Goal: Communication & Community: Answer question/provide support

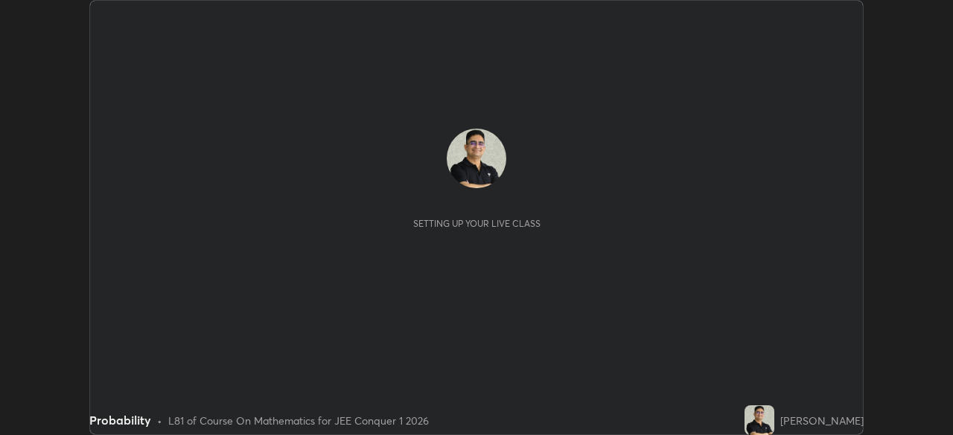
scroll to position [435, 952]
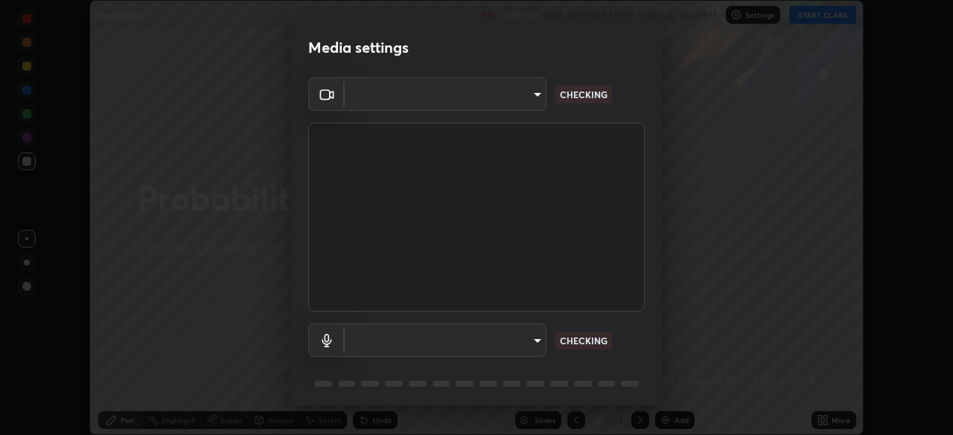
click at [534, 339] on body "Erase all Probability Recording WAS SCHEDULED TO START AT 12:30 PM Settings STA…" at bounding box center [476, 217] width 953 height 435
type input "ffb915138f5094fbba49c7dcbdc0b3377f3315ea980a35094b33733fc21d282d"
type input "communications"
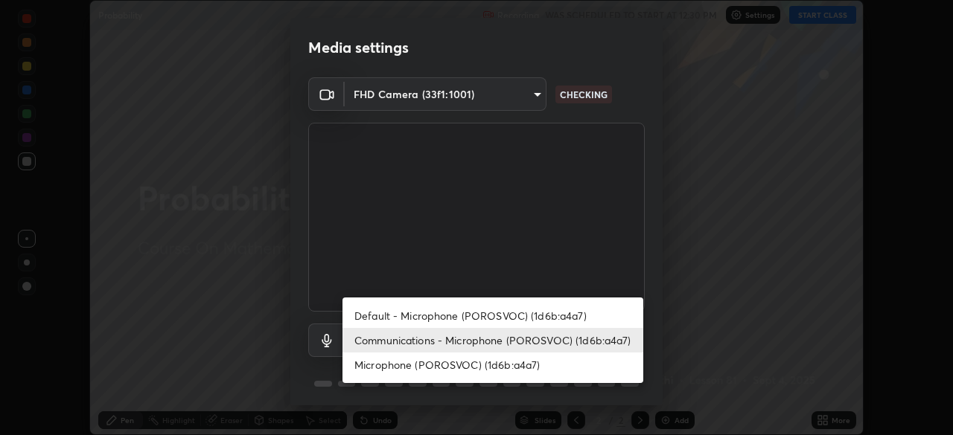
click at [614, 339] on li "Communications - Microphone (POROSVOC) (1d6b:a4a7)" at bounding box center [492, 340] width 301 height 25
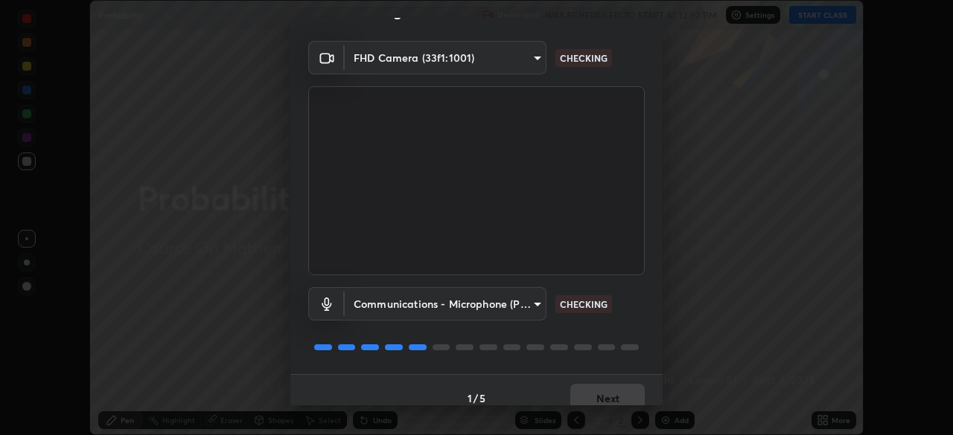
scroll to position [53, 0]
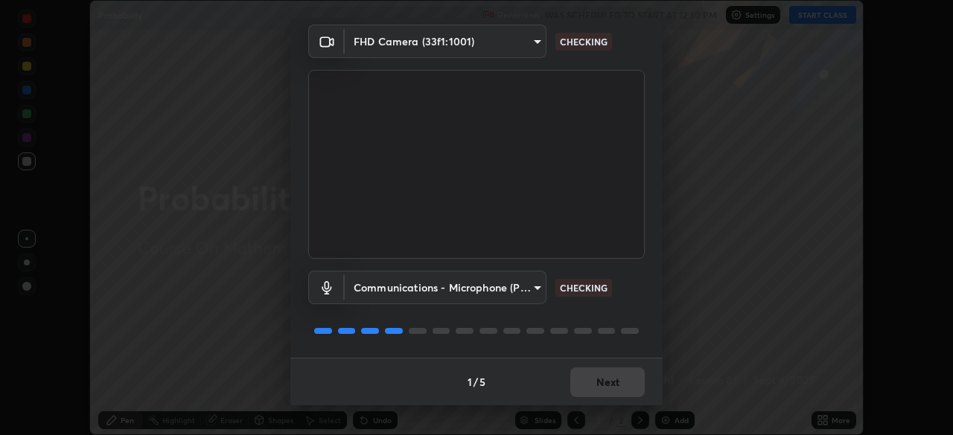
click at [633, 339] on div at bounding box center [476, 331] width 336 height 18
click at [630, 341] on div "Communications - Microphone (POROSVOC) (1d6b:a4a7) communications CHECKING" at bounding box center [476, 308] width 336 height 99
click at [636, 331] on div at bounding box center [476, 331] width 336 height 18
click at [634, 333] on div at bounding box center [630, 331] width 18 height 6
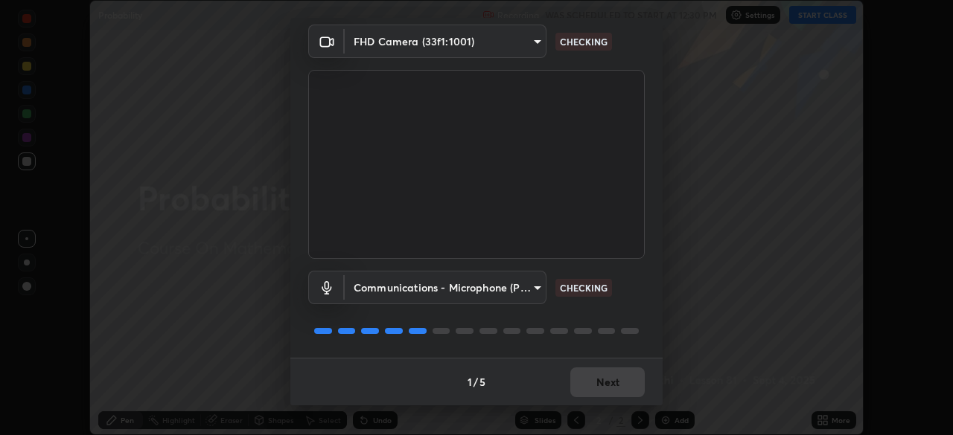
click at [634, 333] on div at bounding box center [630, 331] width 18 height 6
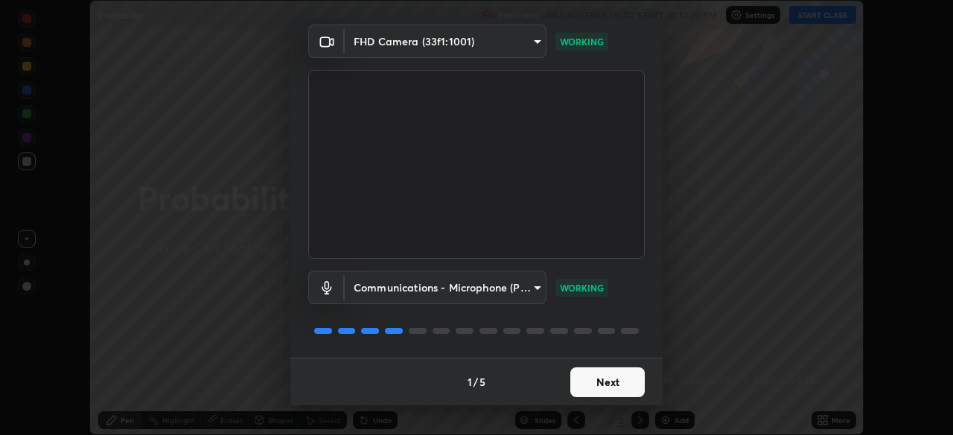
click at [608, 381] on button "Next" at bounding box center [607, 383] width 74 height 30
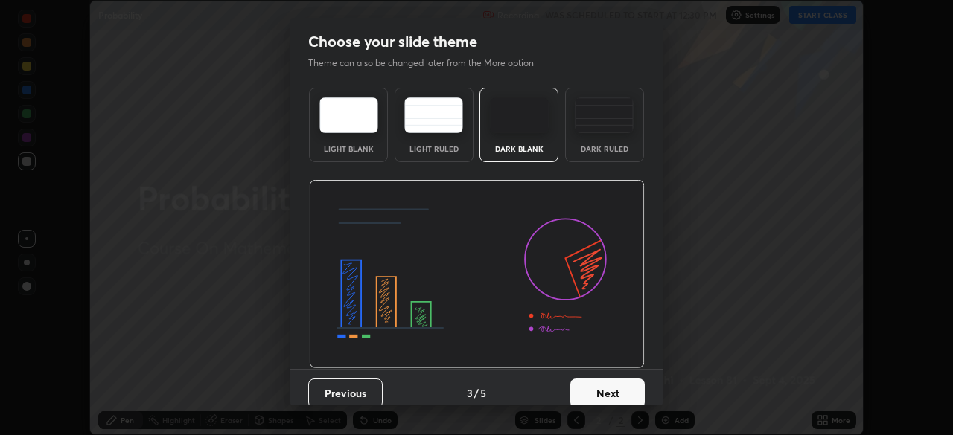
click at [616, 383] on button "Next" at bounding box center [607, 394] width 74 height 30
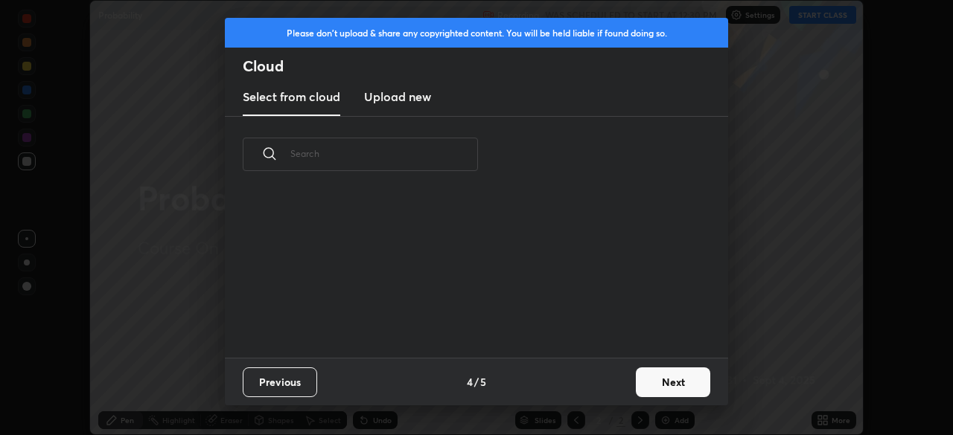
click at [666, 384] on button "Next" at bounding box center [673, 383] width 74 height 30
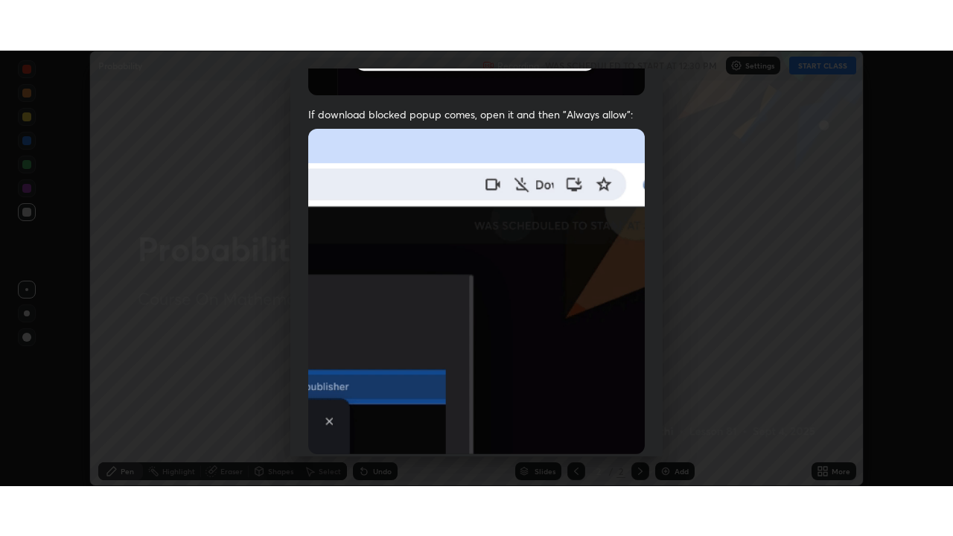
scroll to position [357, 0]
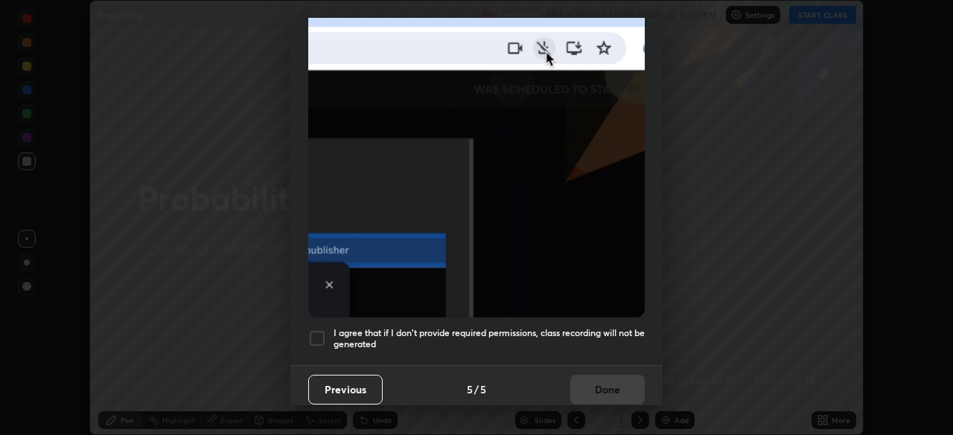
click at [318, 330] on div at bounding box center [317, 339] width 18 height 18
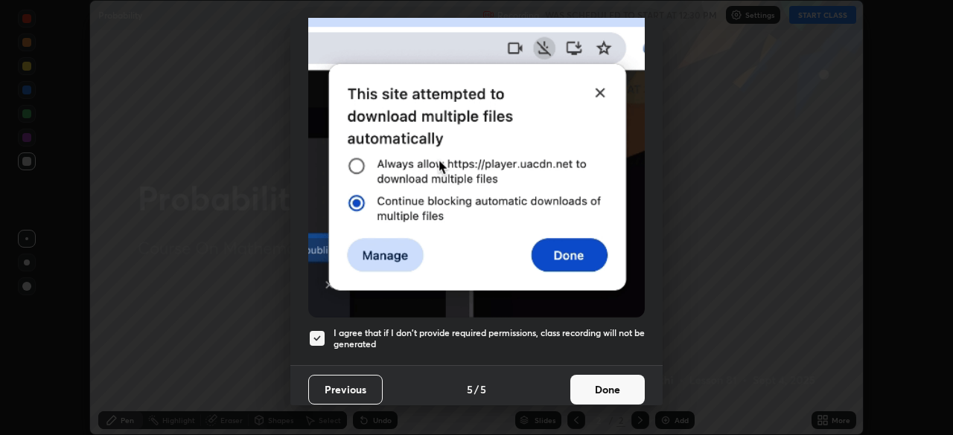
click at [595, 386] on button "Done" at bounding box center [607, 390] width 74 height 30
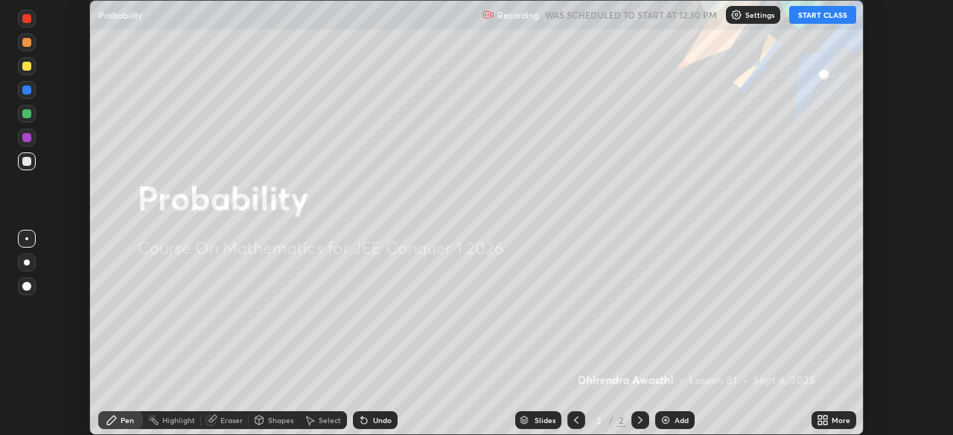
click at [814, 20] on button "START CLASS" at bounding box center [822, 15] width 67 height 18
click at [818, 418] on icon at bounding box center [820, 418] width 4 height 4
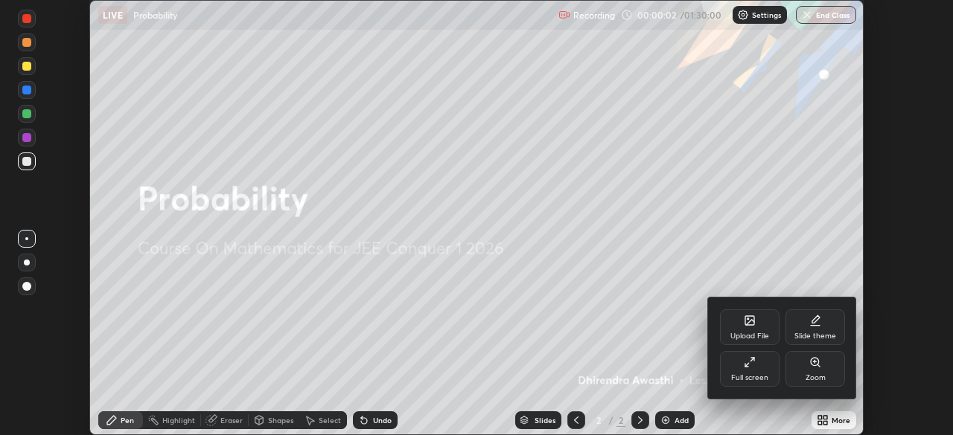
click at [763, 366] on div "Full screen" at bounding box center [750, 369] width 60 height 36
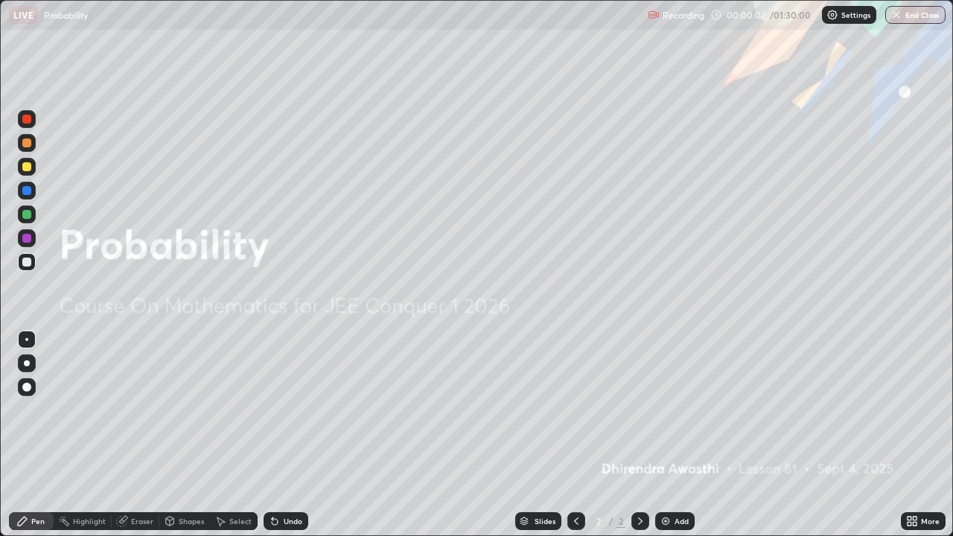
scroll to position [536, 953]
click at [668, 435] on img at bounding box center [665, 521] width 12 height 12
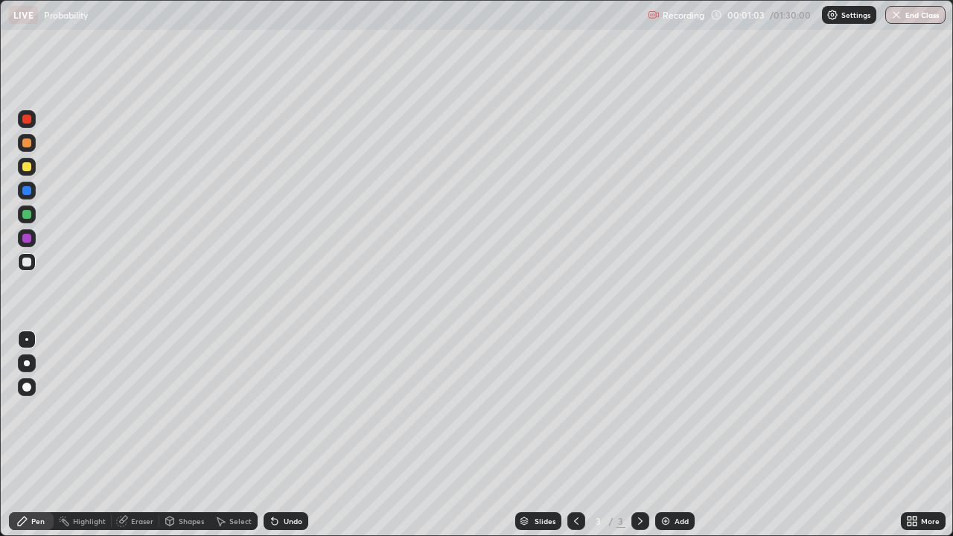
click at [279, 435] on div "Undo" at bounding box center [285, 521] width 45 height 18
click at [143, 435] on div "Eraser" at bounding box center [142, 520] width 22 height 7
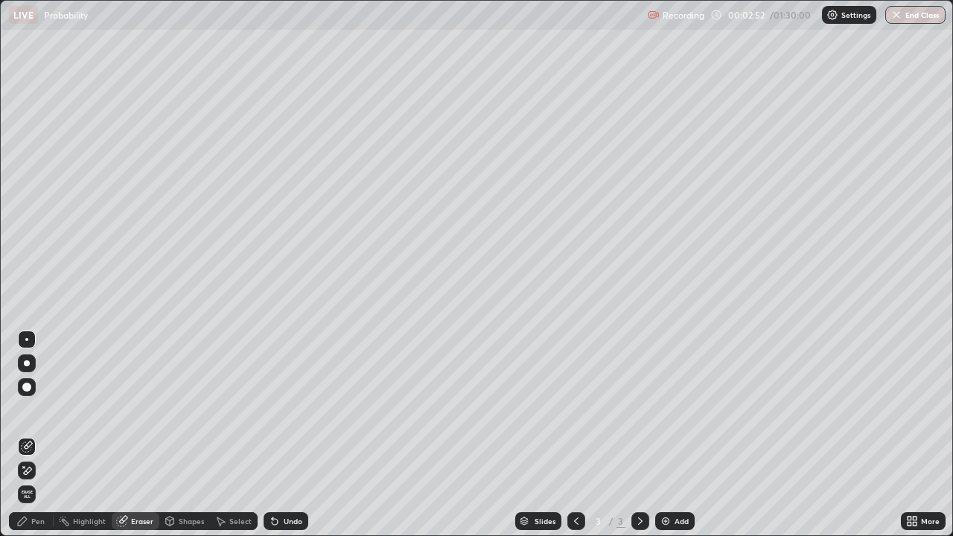
click at [39, 435] on div "Pen" at bounding box center [37, 520] width 13 height 7
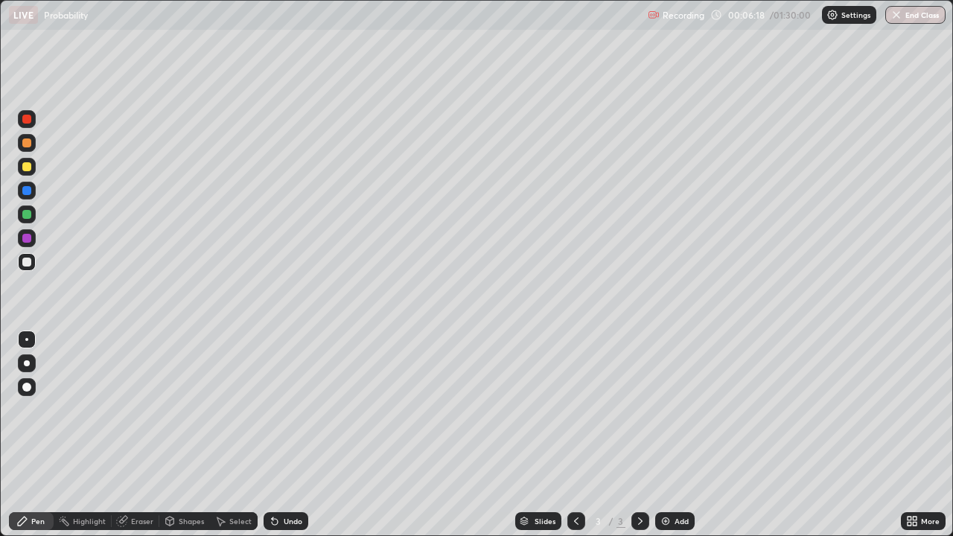
click at [665, 435] on img at bounding box center [665, 521] width 12 height 12
click at [31, 386] on div at bounding box center [26, 387] width 9 height 9
click at [29, 167] on div at bounding box center [26, 166] width 9 height 9
click at [27, 265] on div at bounding box center [26, 262] width 9 height 9
click at [151, 435] on div "Eraser" at bounding box center [142, 520] width 22 height 7
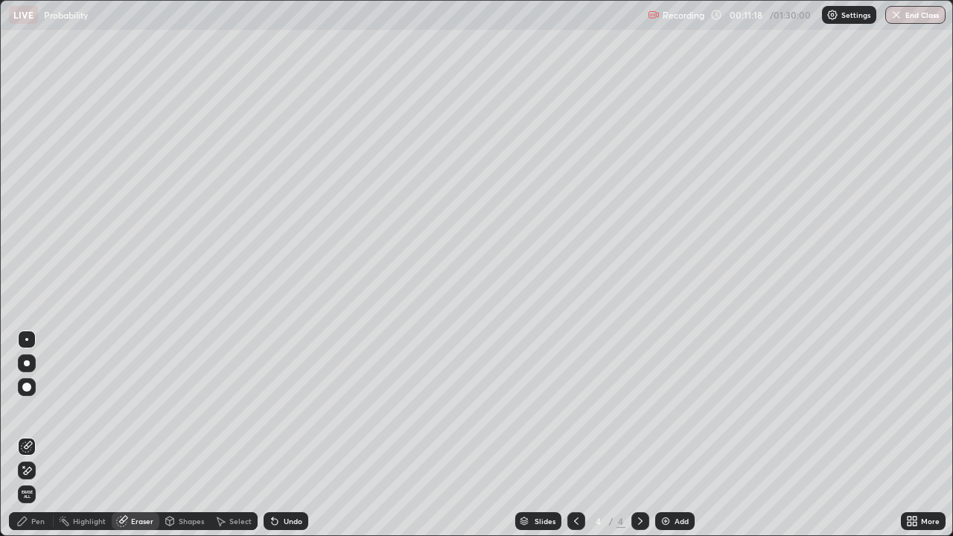
click at [43, 435] on div "Pen" at bounding box center [37, 520] width 13 height 7
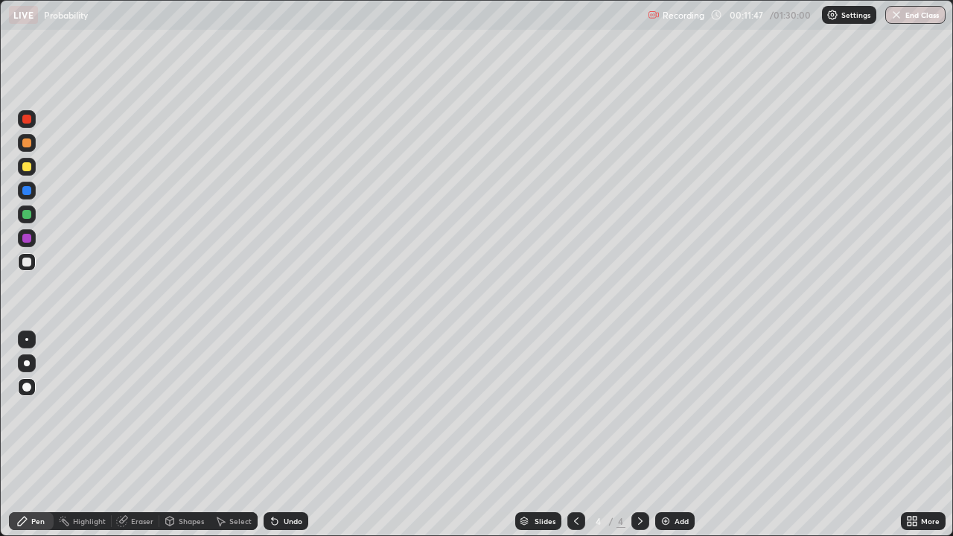
click at [25, 214] on div at bounding box center [26, 214] width 9 height 9
click at [574, 435] on icon at bounding box center [576, 520] width 4 height 7
click at [637, 435] on icon at bounding box center [640, 521] width 12 height 12
click at [674, 435] on div "Add" at bounding box center [681, 520] width 14 height 7
click at [29, 264] on div at bounding box center [26, 262] width 9 height 9
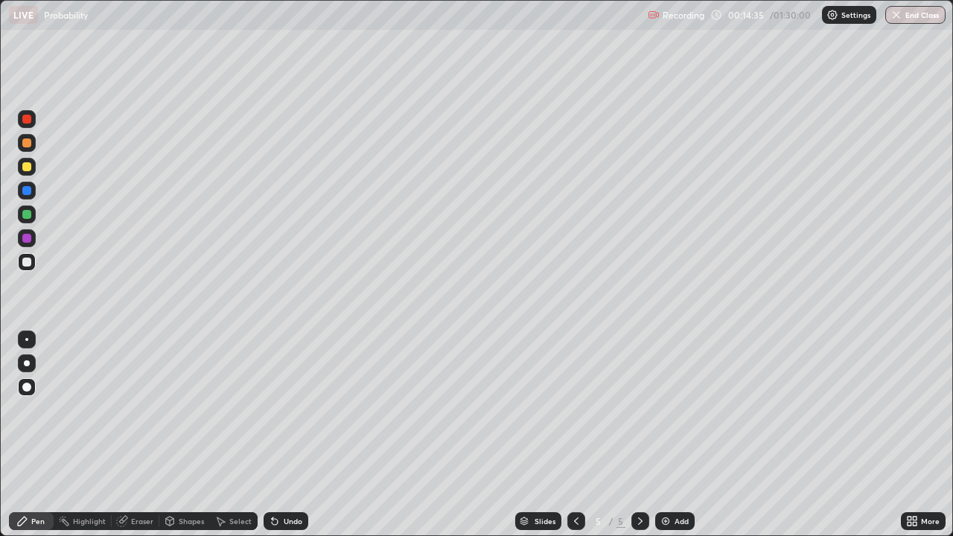
click at [28, 216] on div at bounding box center [26, 214] width 9 height 9
click at [27, 339] on div at bounding box center [26, 339] width 3 height 3
click at [286, 435] on div "Undo" at bounding box center [293, 520] width 19 height 7
click at [189, 435] on div "Shapes" at bounding box center [191, 520] width 25 height 7
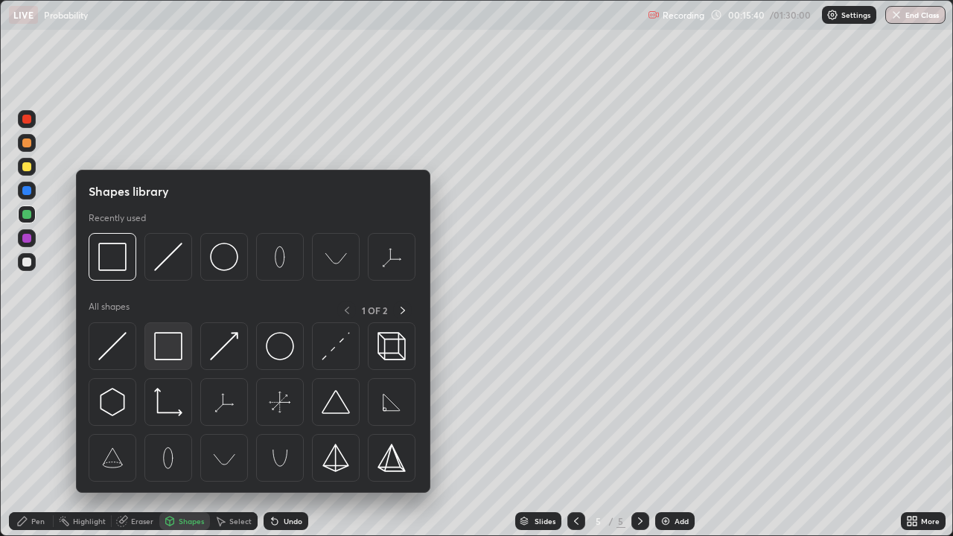
click at [164, 345] on img at bounding box center [168, 346] width 28 height 28
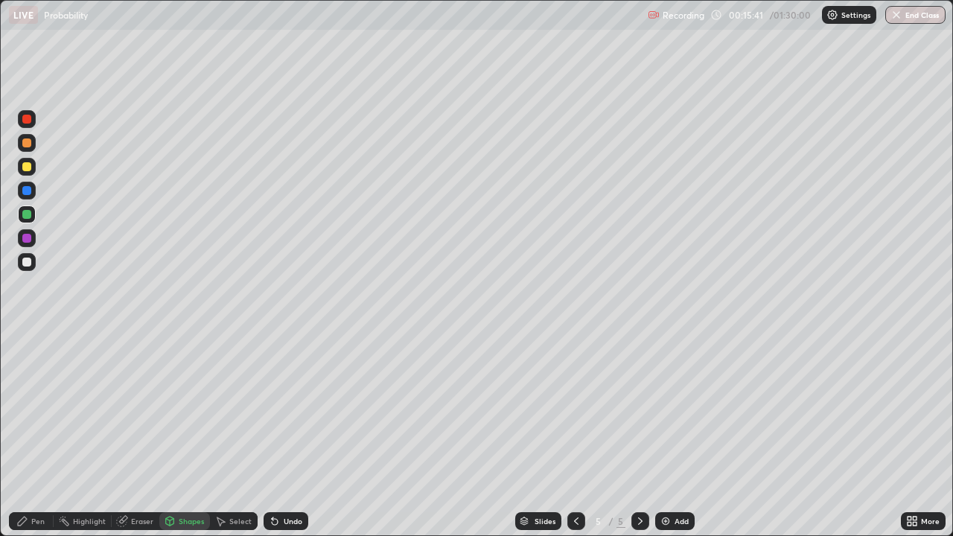
click at [24, 167] on div at bounding box center [26, 166] width 9 height 9
click at [39, 435] on div "Pen" at bounding box center [37, 520] width 13 height 7
click at [25, 262] on div at bounding box center [26, 262] width 9 height 9
click at [29, 237] on div at bounding box center [26, 238] width 9 height 9
click at [30, 170] on div at bounding box center [26, 166] width 9 height 9
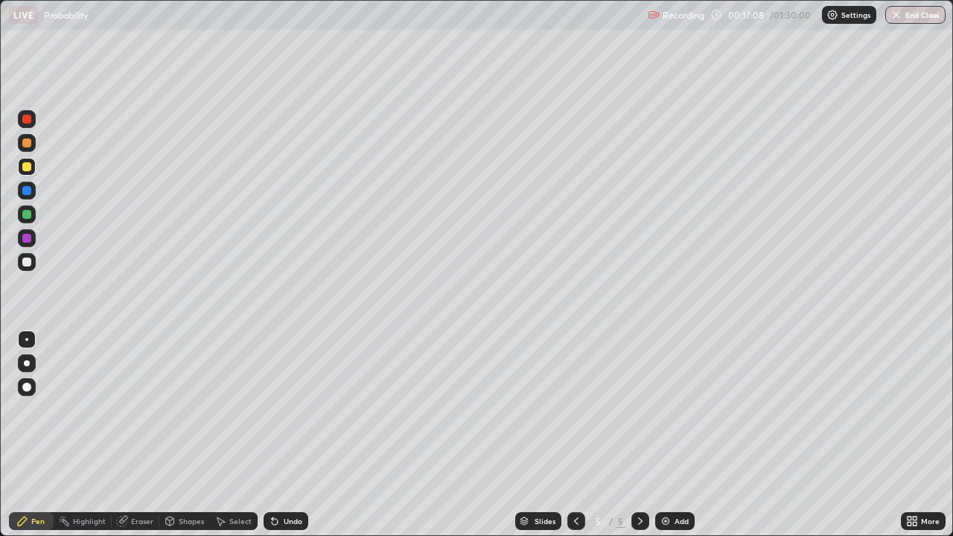
click at [28, 213] on div at bounding box center [26, 214] width 9 height 9
click at [31, 188] on div at bounding box center [26, 190] width 9 height 9
click at [28, 189] on div at bounding box center [26, 190] width 9 height 9
click at [28, 215] on div at bounding box center [26, 214] width 9 height 9
click at [284, 435] on div "Undo" at bounding box center [293, 520] width 19 height 7
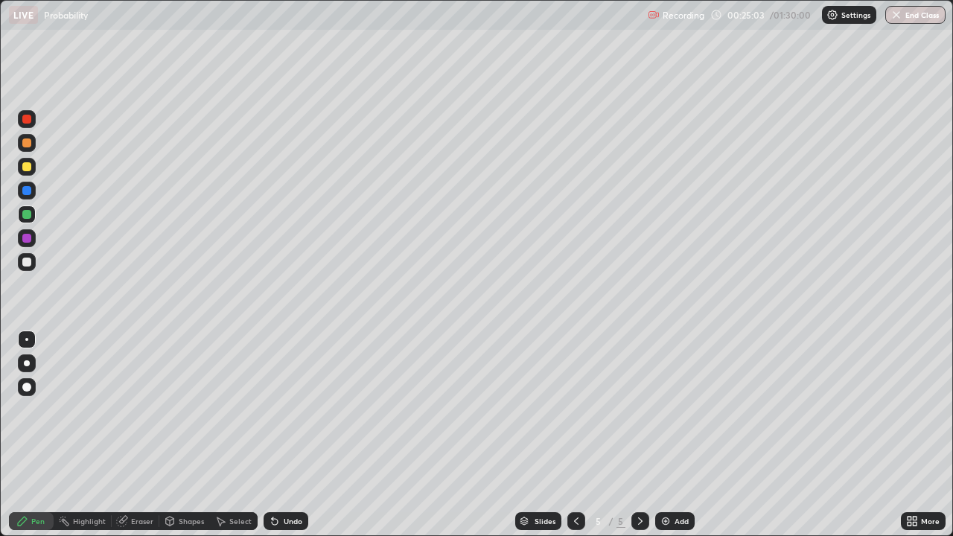
click at [665, 435] on img at bounding box center [665, 521] width 12 height 12
click at [28, 261] on div at bounding box center [26, 262] width 9 height 9
click at [26, 143] on div at bounding box center [26, 142] width 9 height 9
click at [23, 262] on div at bounding box center [26, 262] width 9 height 9
click at [28, 144] on div at bounding box center [26, 142] width 9 height 9
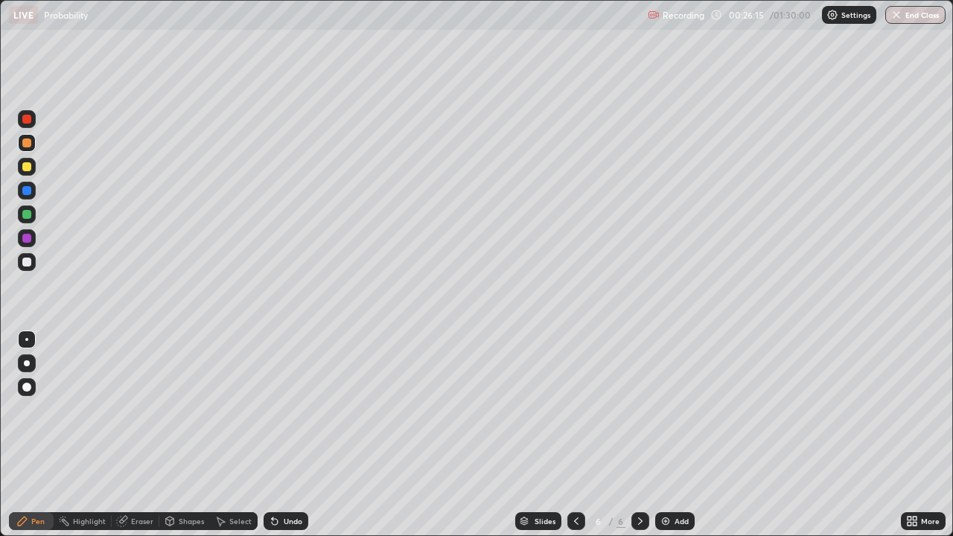
click at [27, 167] on div at bounding box center [26, 166] width 9 height 9
click at [27, 388] on div at bounding box center [26, 387] width 9 height 9
click at [30, 144] on div at bounding box center [26, 142] width 9 height 9
click at [31, 117] on div at bounding box center [26, 119] width 9 height 9
click at [25, 261] on div at bounding box center [26, 262] width 9 height 9
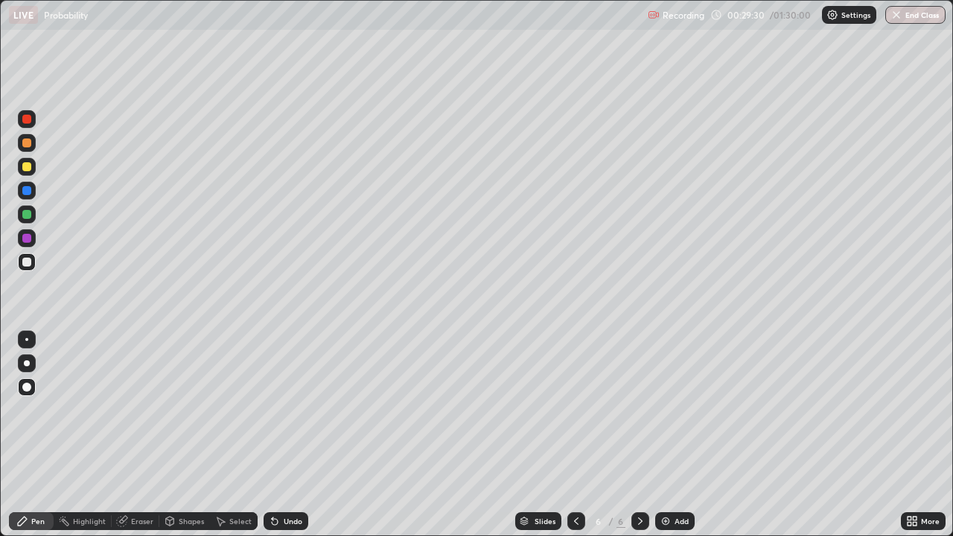
click at [27, 168] on div at bounding box center [26, 166] width 9 height 9
click at [26, 191] on div at bounding box center [26, 190] width 9 height 9
click at [29, 191] on div at bounding box center [26, 190] width 9 height 9
click at [30, 263] on div at bounding box center [26, 262] width 9 height 9
click at [27, 266] on div at bounding box center [26, 262] width 9 height 9
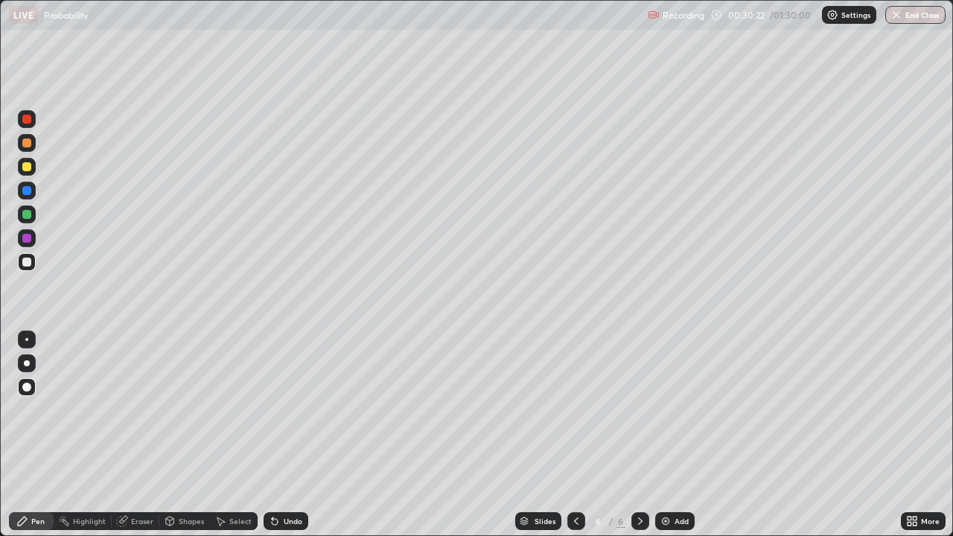
click at [28, 194] on div at bounding box center [26, 190] width 9 height 9
click at [28, 259] on div at bounding box center [26, 262] width 9 height 9
click at [667, 435] on img at bounding box center [665, 521] width 12 height 12
click at [30, 266] on div at bounding box center [27, 262] width 18 height 18
click at [28, 214] on div at bounding box center [26, 214] width 9 height 9
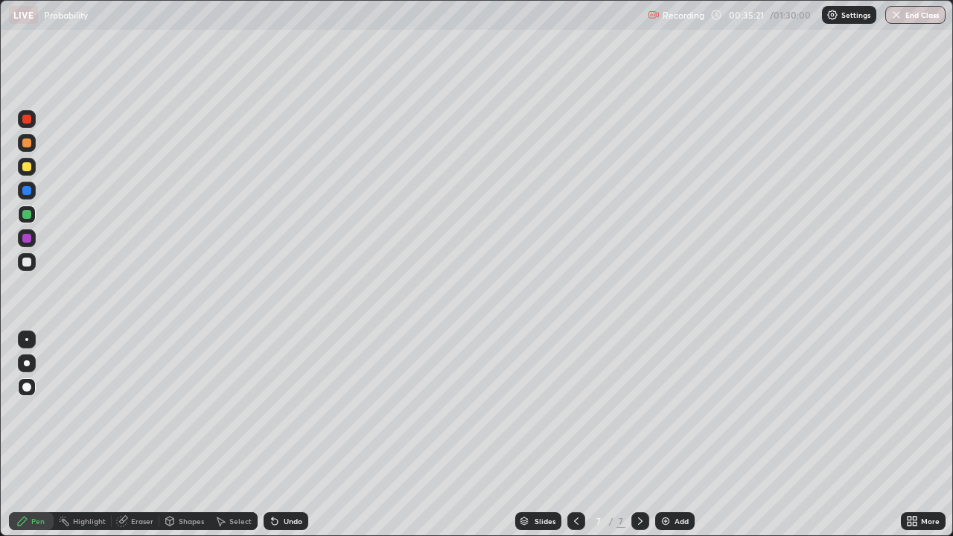
click at [25, 166] on div at bounding box center [26, 166] width 9 height 9
click at [280, 435] on div "Undo" at bounding box center [285, 521] width 45 height 18
click at [279, 435] on div "Undo" at bounding box center [285, 521] width 45 height 18
click at [280, 435] on div "Undo" at bounding box center [285, 521] width 45 height 18
click at [33, 217] on div at bounding box center [27, 214] width 18 height 18
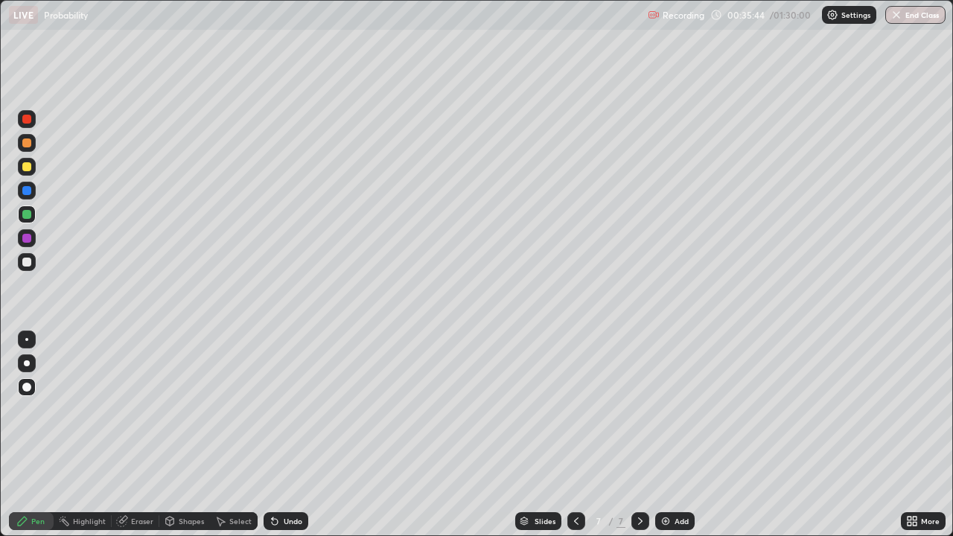
click at [33, 263] on div at bounding box center [27, 262] width 18 height 18
click at [27, 339] on div at bounding box center [26, 339] width 3 height 3
click at [668, 435] on img at bounding box center [665, 521] width 12 height 12
click at [138, 435] on div "Eraser" at bounding box center [142, 520] width 22 height 7
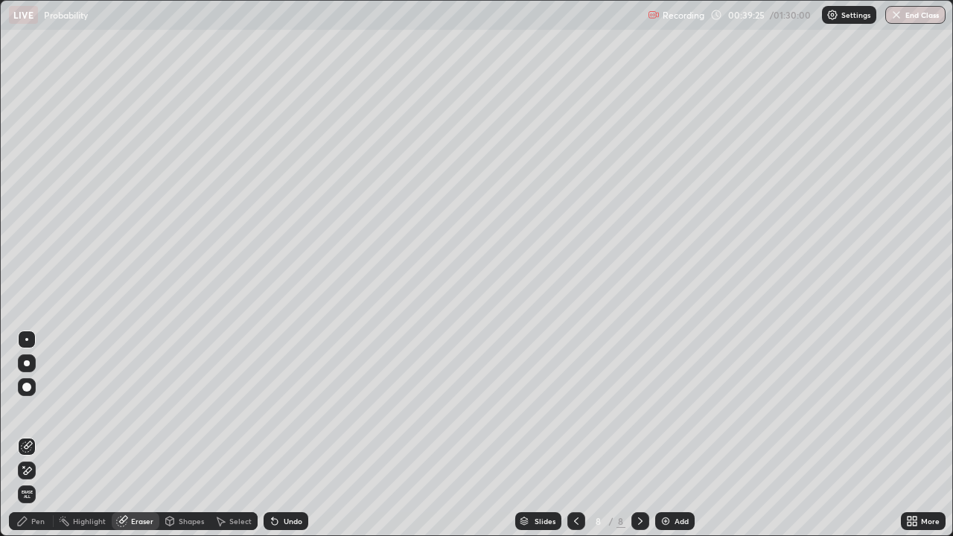
click at [28, 435] on div "Pen" at bounding box center [31, 521] width 45 height 18
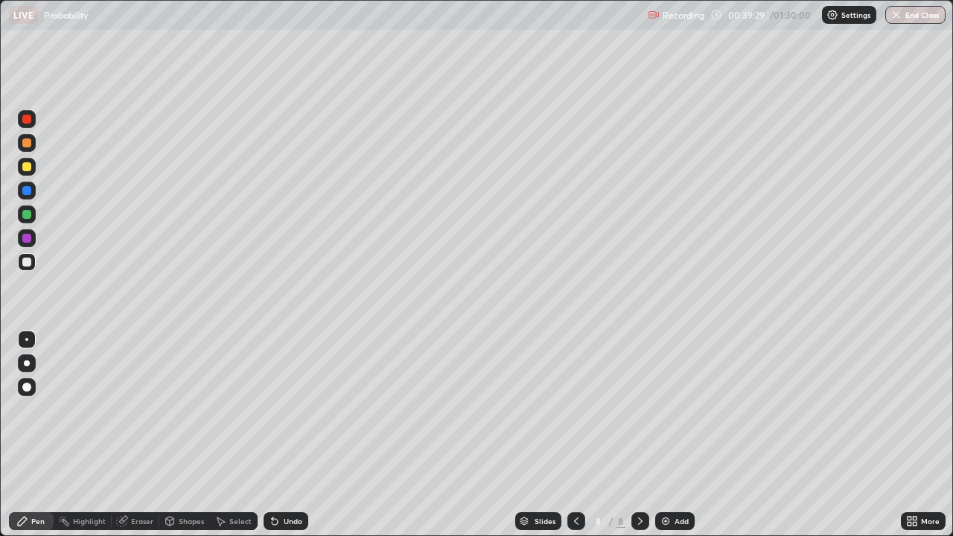
click at [138, 435] on div "Eraser" at bounding box center [142, 520] width 22 height 7
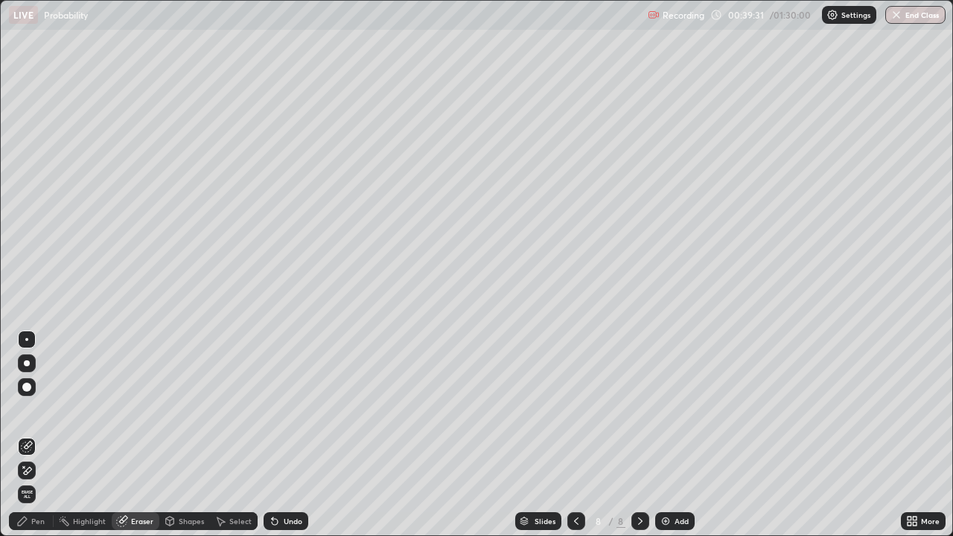
click at [29, 435] on div "Pen" at bounding box center [31, 521] width 45 height 18
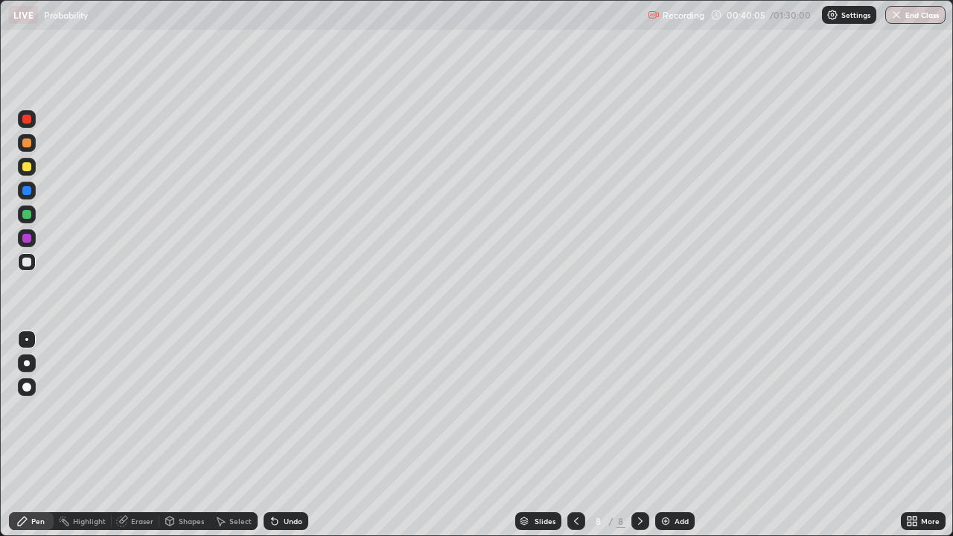
click at [284, 435] on div "Undo" at bounding box center [293, 520] width 19 height 7
click at [40, 435] on div "Pen" at bounding box center [31, 521] width 45 height 18
click at [27, 260] on div at bounding box center [26, 262] width 9 height 9
click at [138, 435] on div "Eraser" at bounding box center [142, 520] width 22 height 7
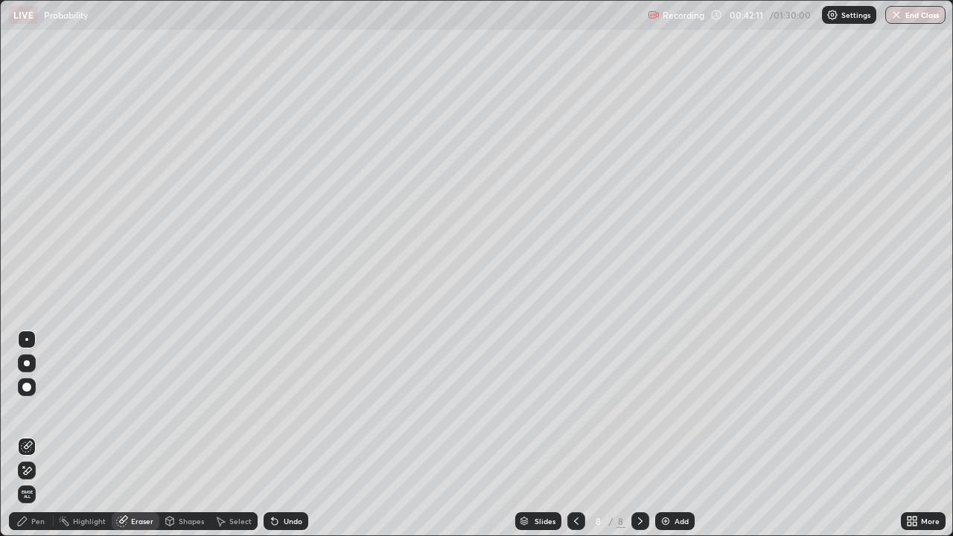
click at [28, 435] on icon at bounding box center [22, 521] width 12 height 12
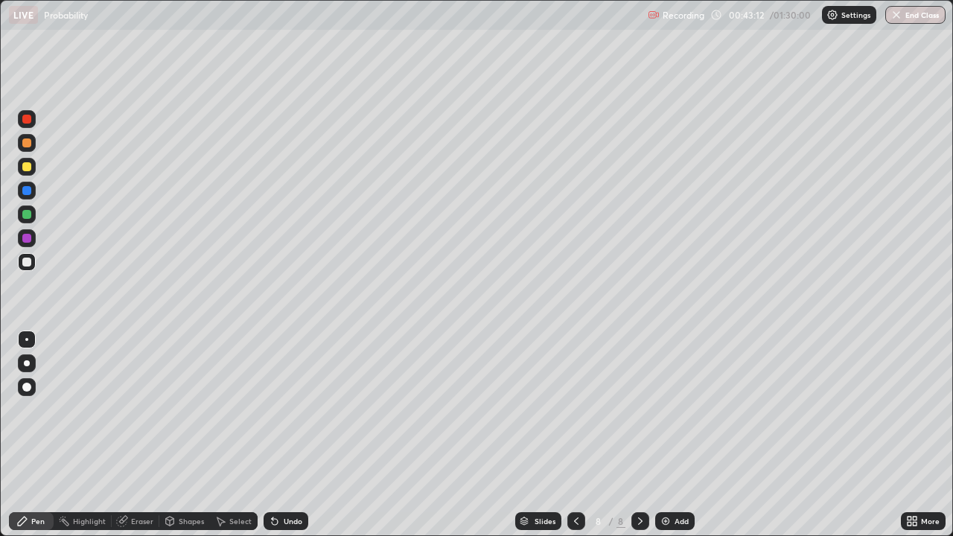
click at [20, 215] on div at bounding box center [27, 214] width 18 height 18
click at [671, 435] on div "Add" at bounding box center [674, 521] width 39 height 18
click at [27, 265] on div at bounding box center [26, 262] width 9 height 9
click at [669, 435] on img at bounding box center [665, 521] width 12 height 12
click at [295, 435] on div "Undo" at bounding box center [293, 520] width 19 height 7
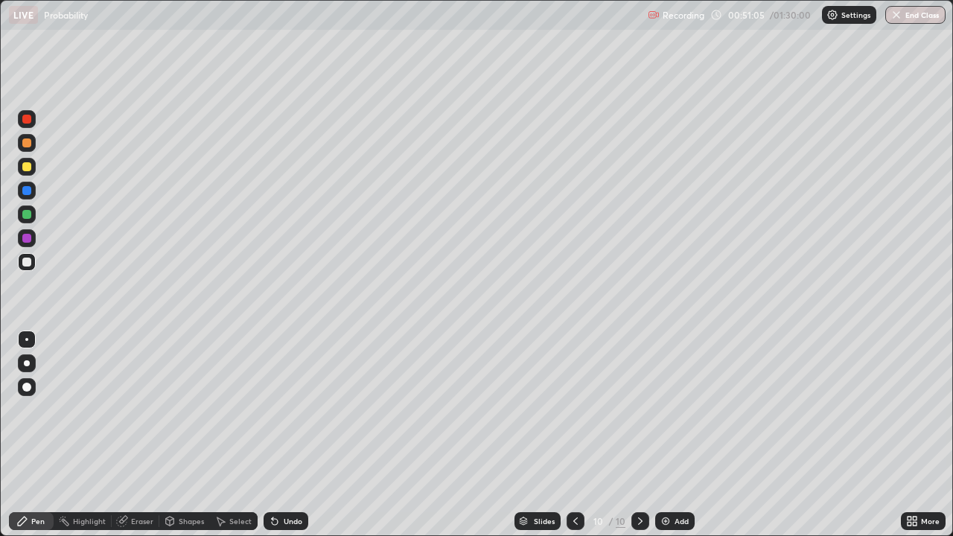
click at [139, 435] on div "Eraser" at bounding box center [142, 520] width 22 height 7
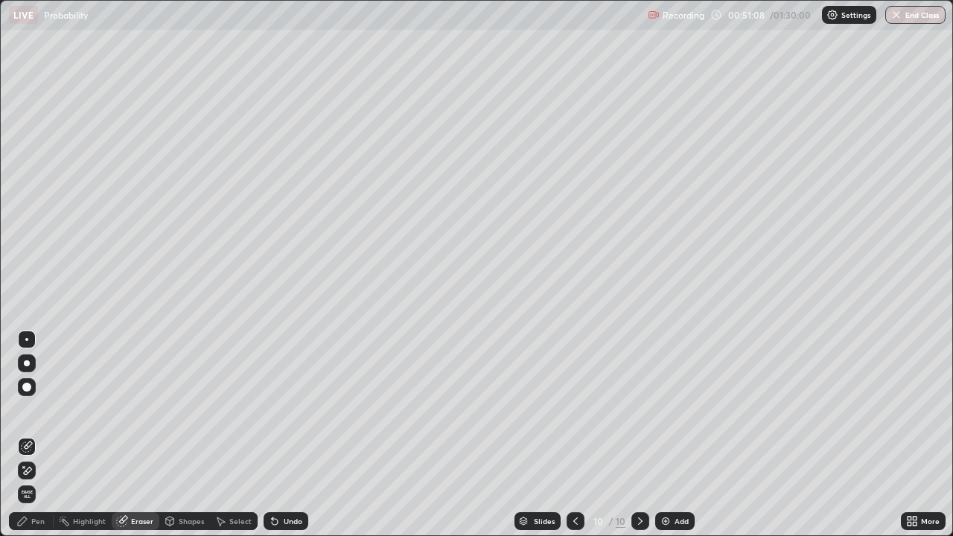
click at [41, 435] on div "Pen" at bounding box center [37, 520] width 13 height 7
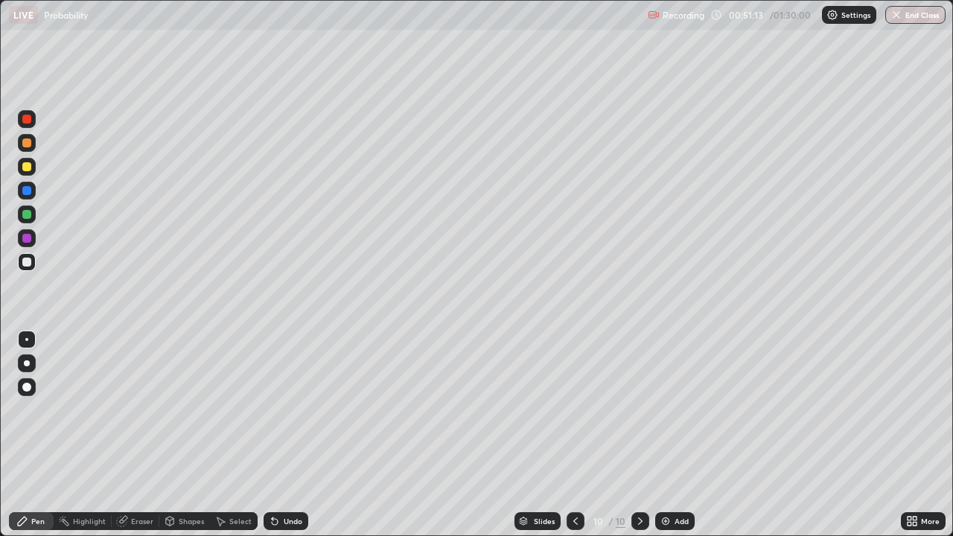
click at [134, 435] on div "Eraser" at bounding box center [136, 521] width 48 height 18
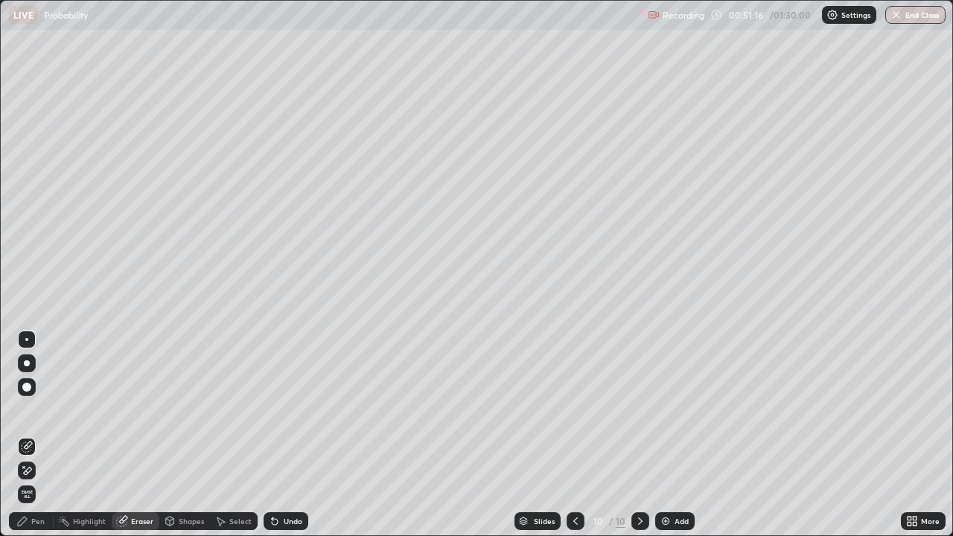
click at [43, 435] on div "Pen" at bounding box center [37, 520] width 13 height 7
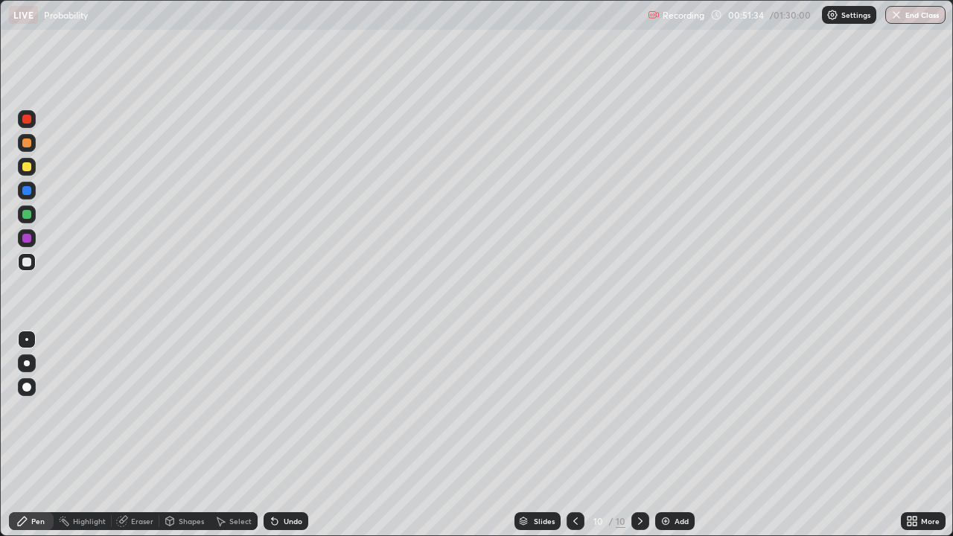
click at [28, 167] on div at bounding box center [26, 166] width 9 height 9
click at [28, 262] on div at bounding box center [26, 262] width 9 height 9
click at [30, 216] on div at bounding box center [26, 214] width 9 height 9
click at [31, 240] on div at bounding box center [26, 238] width 9 height 9
click at [28, 265] on div at bounding box center [26, 262] width 9 height 9
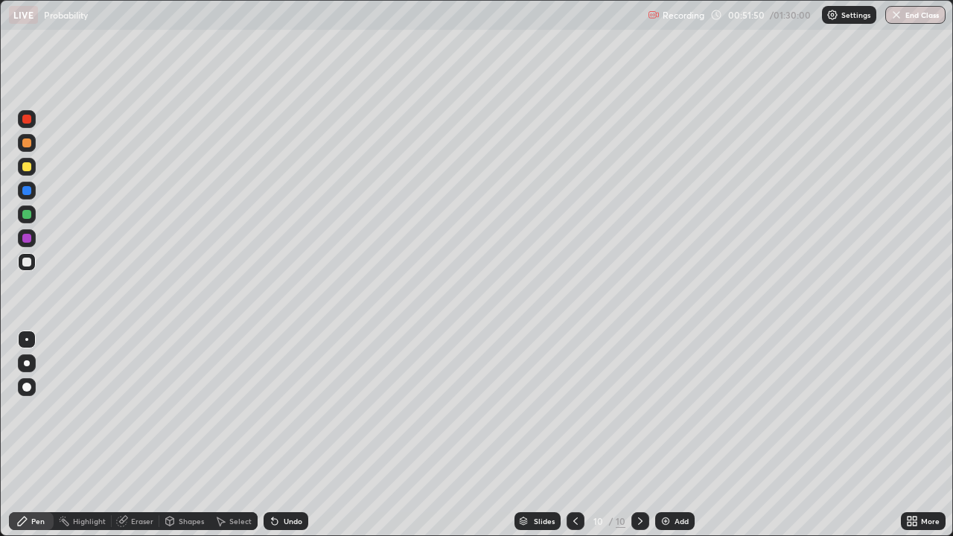
click at [31, 168] on div at bounding box center [26, 166] width 9 height 9
click at [31, 170] on div at bounding box center [27, 167] width 18 height 18
click at [574, 435] on icon at bounding box center [575, 521] width 12 height 12
click at [577, 435] on icon at bounding box center [575, 521] width 12 height 12
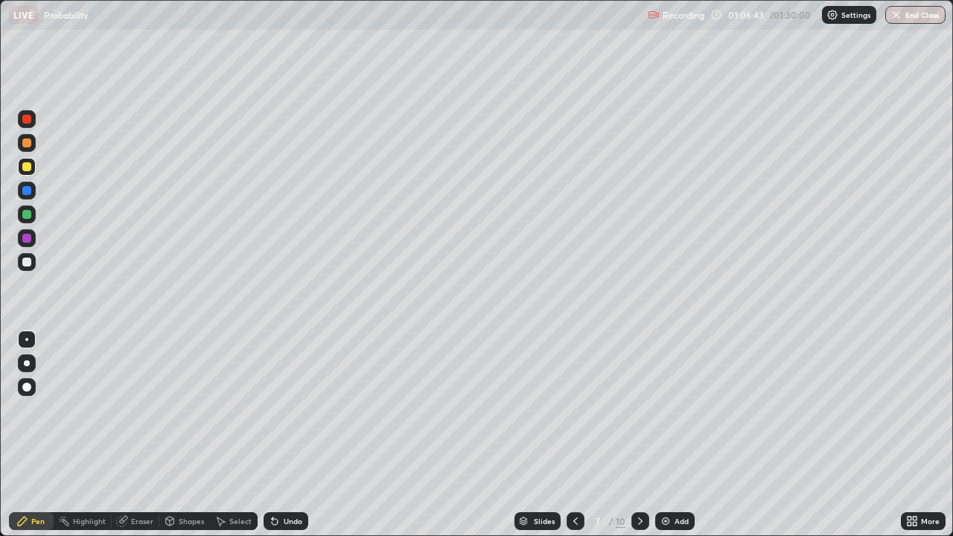
click at [574, 435] on icon at bounding box center [575, 521] width 12 height 12
click at [573, 435] on icon at bounding box center [575, 521] width 12 height 12
click at [572, 435] on icon at bounding box center [575, 521] width 12 height 12
click at [27, 261] on div at bounding box center [26, 262] width 9 height 9
click at [637, 435] on icon at bounding box center [640, 521] width 12 height 12
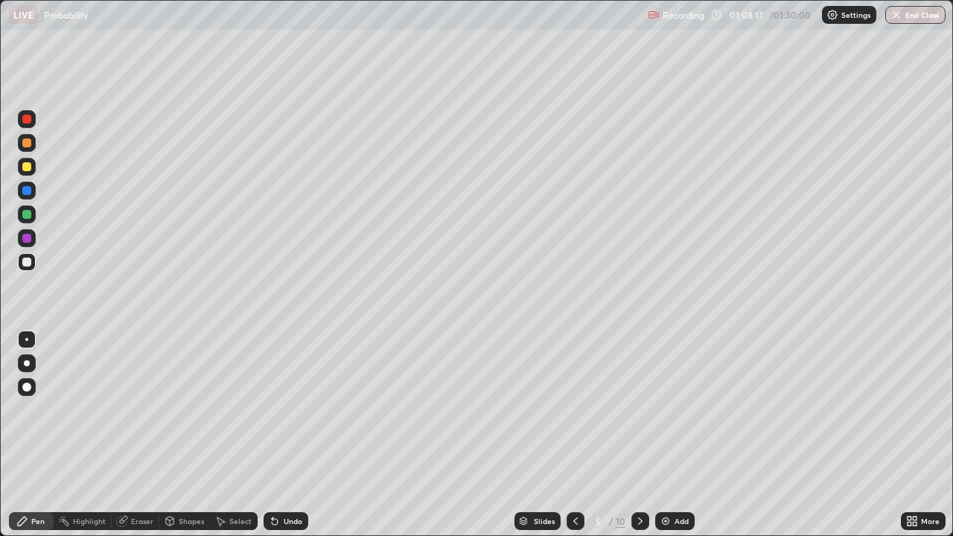
click at [638, 435] on icon at bounding box center [640, 520] width 4 height 7
click at [640, 435] on icon at bounding box center [640, 521] width 12 height 12
click at [639, 435] on icon at bounding box center [640, 521] width 12 height 12
click at [639, 435] on icon at bounding box center [640, 520] width 4 height 7
click at [638, 435] on icon at bounding box center [640, 521] width 12 height 12
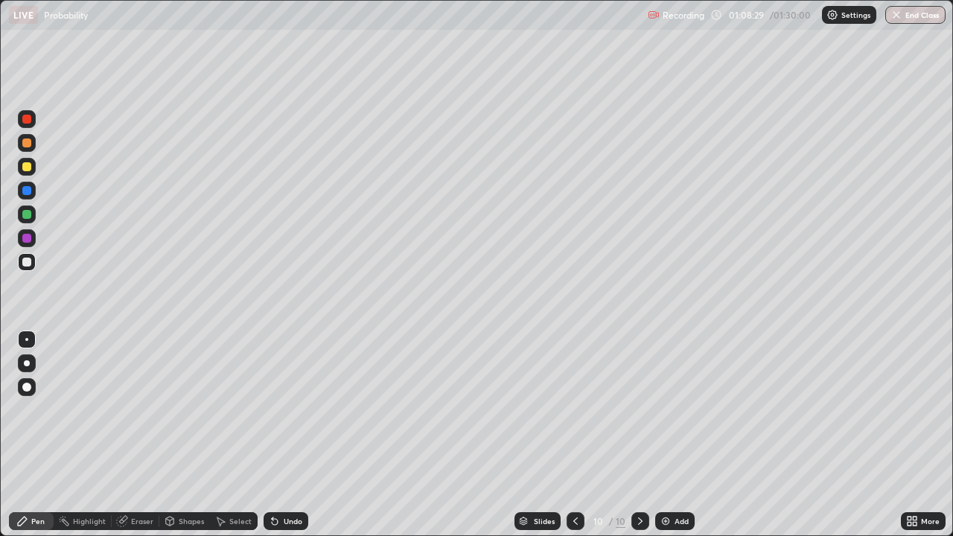
click at [287, 435] on div "Undo" at bounding box center [285, 521] width 45 height 18
click at [28, 167] on div at bounding box center [26, 166] width 9 height 9
click at [289, 435] on div "Undo" at bounding box center [293, 520] width 19 height 7
click at [290, 435] on div "Undo" at bounding box center [293, 520] width 19 height 7
click at [139, 435] on div "Eraser" at bounding box center [142, 520] width 22 height 7
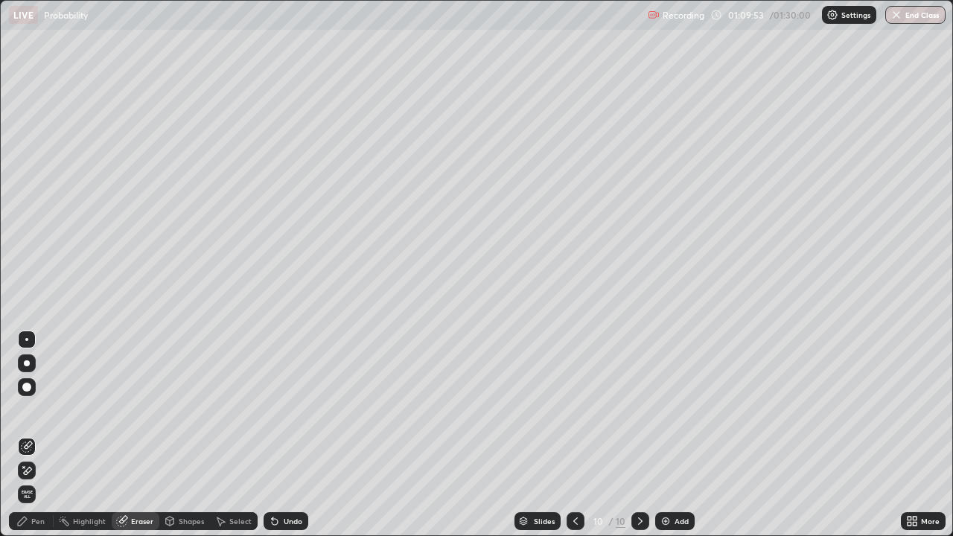
click at [36, 435] on div "Pen" at bounding box center [37, 520] width 13 height 7
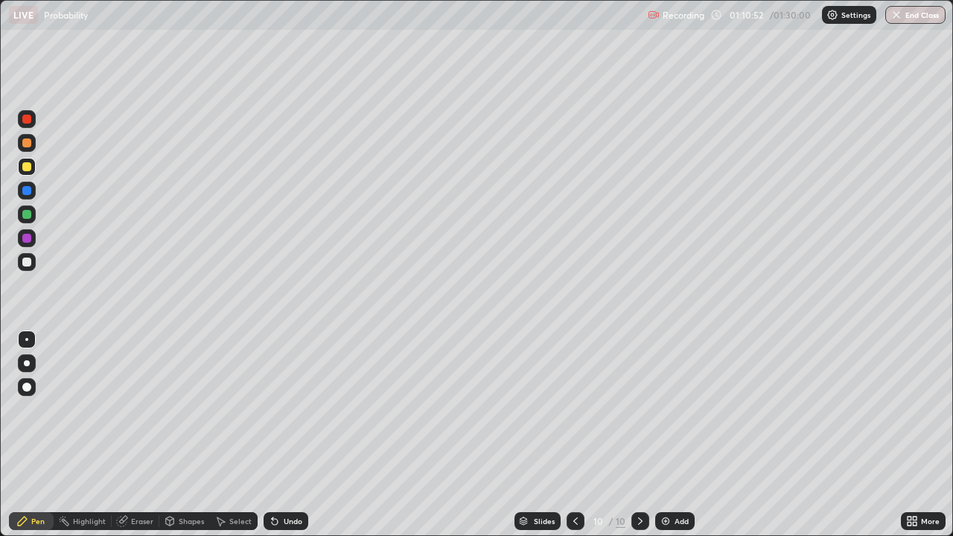
click at [32, 213] on div at bounding box center [27, 214] width 18 height 18
click at [25, 263] on div at bounding box center [26, 262] width 9 height 9
click at [28, 238] on div at bounding box center [26, 238] width 9 height 9
click at [278, 435] on icon at bounding box center [275, 521] width 12 height 12
click at [284, 435] on div "Undo" at bounding box center [293, 520] width 19 height 7
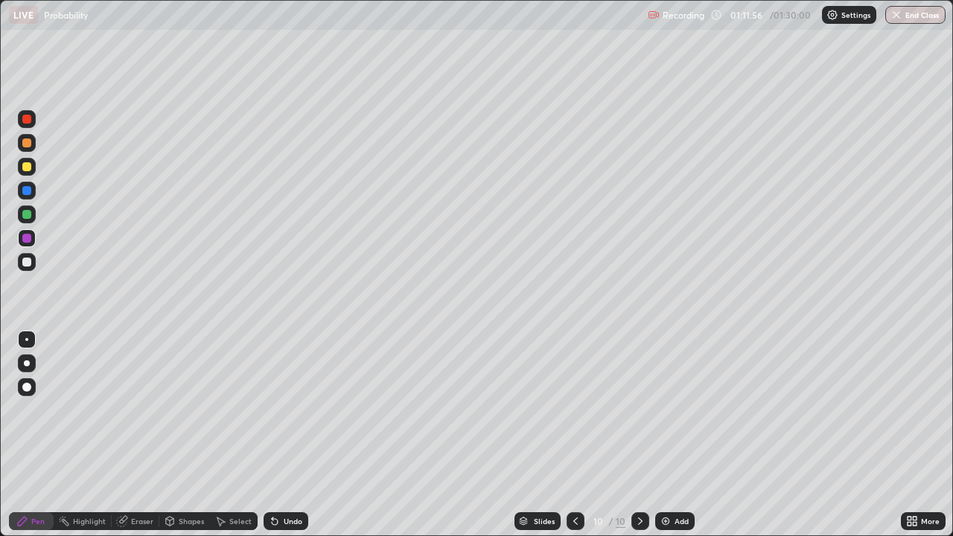
click at [280, 435] on div "Undo" at bounding box center [285, 521] width 45 height 18
click at [278, 435] on div "Undo" at bounding box center [285, 521] width 45 height 18
click at [278, 435] on icon at bounding box center [275, 521] width 12 height 12
click at [272, 435] on icon at bounding box center [275, 522] width 6 height 6
click at [272, 435] on icon at bounding box center [272, 517] width 1 height 1
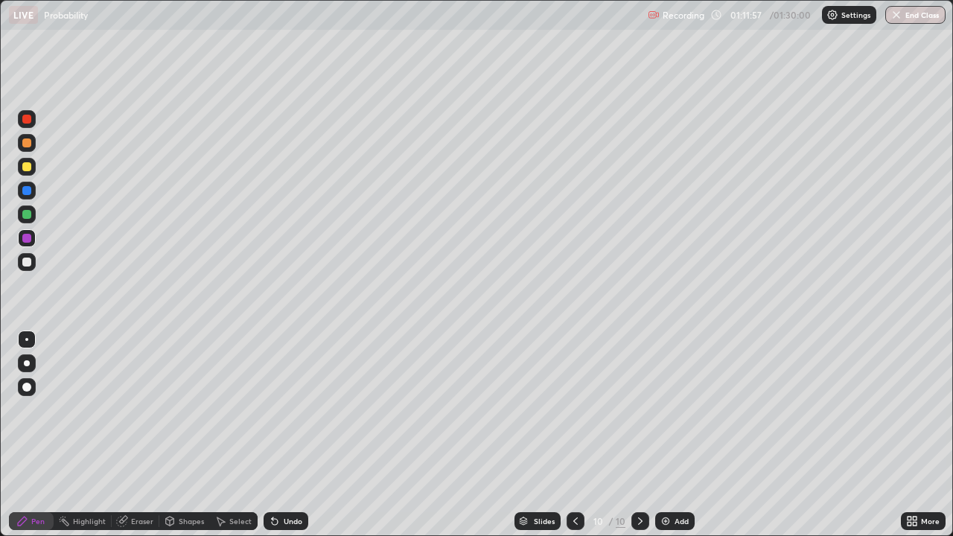
click at [272, 435] on icon at bounding box center [275, 522] width 6 height 6
click at [275, 435] on icon at bounding box center [275, 521] width 12 height 12
click at [275, 435] on icon at bounding box center [275, 522] width 6 height 6
click at [272, 435] on icon at bounding box center [272, 517] width 1 height 1
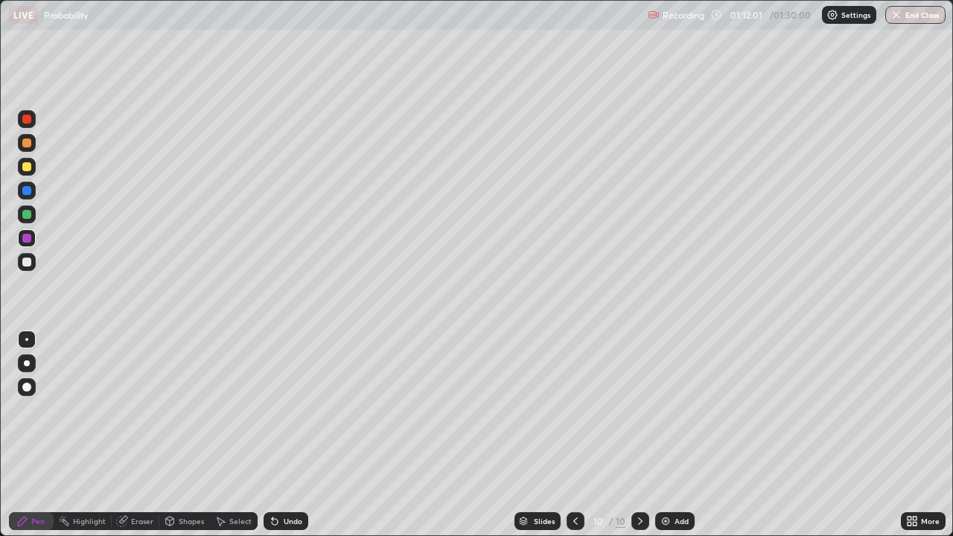
click at [28, 263] on div at bounding box center [26, 262] width 9 height 9
click at [26, 217] on div at bounding box center [26, 214] width 9 height 9
click at [28, 163] on div at bounding box center [26, 166] width 9 height 9
click at [284, 435] on div "Undo" at bounding box center [293, 520] width 19 height 7
click at [25, 261] on div at bounding box center [26, 262] width 9 height 9
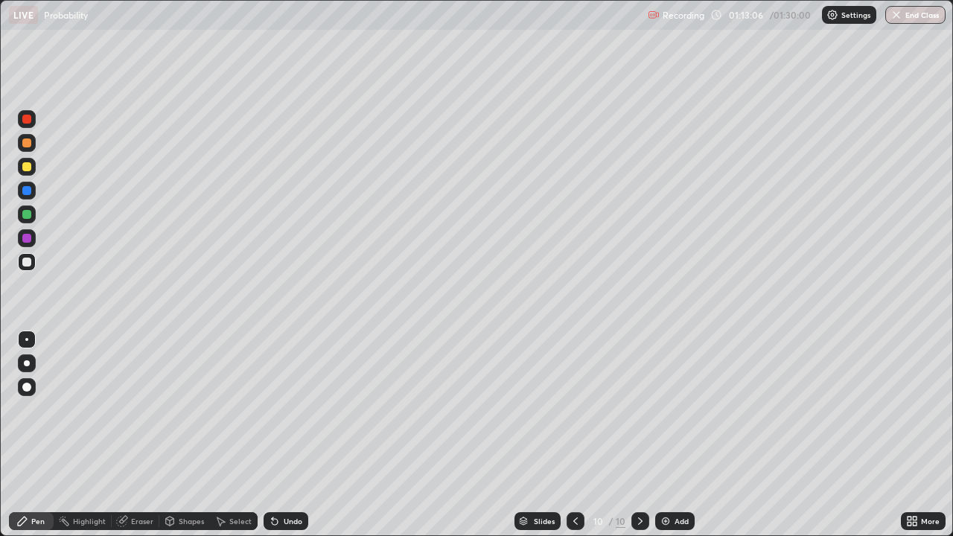
click at [31, 264] on div at bounding box center [27, 262] width 18 height 18
click at [294, 435] on div "Undo" at bounding box center [293, 520] width 19 height 7
click at [286, 435] on div "Undo" at bounding box center [293, 520] width 19 height 7
click at [284, 435] on div "Undo" at bounding box center [285, 521] width 45 height 18
click at [29, 167] on div at bounding box center [26, 166] width 9 height 9
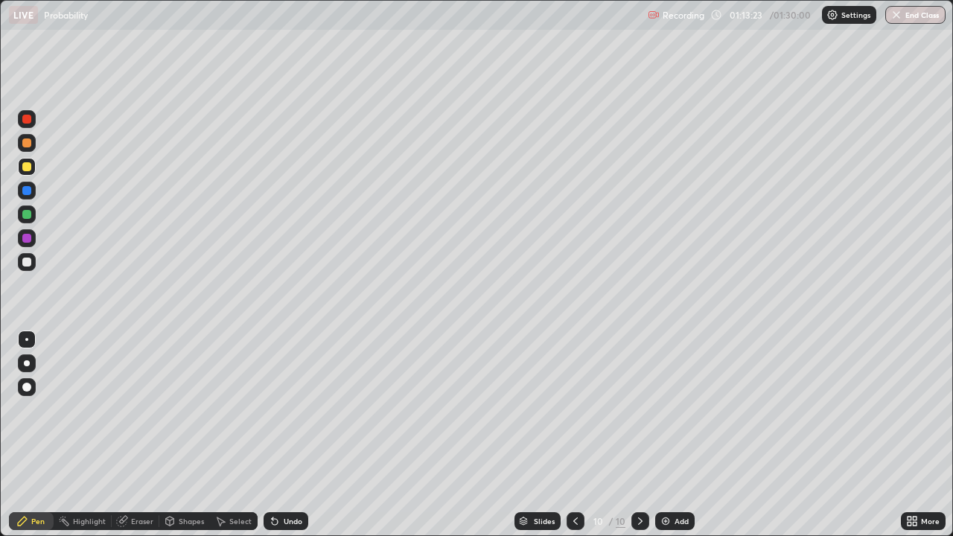
click at [287, 435] on div "Undo" at bounding box center [285, 521] width 45 height 18
click at [289, 435] on div "Undo" at bounding box center [293, 520] width 19 height 7
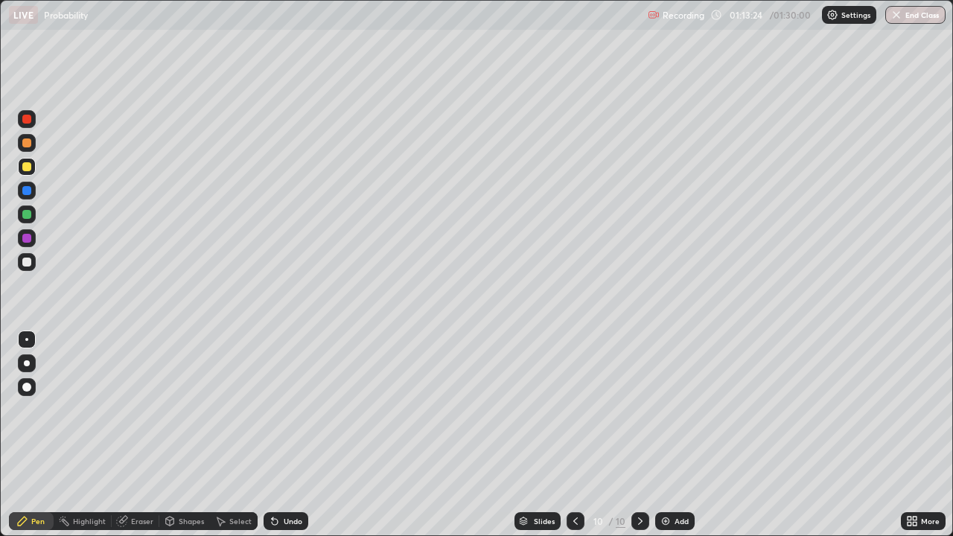
click at [289, 435] on div "Undo" at bounding box center [293, 520] width 19 height 7
click at [290, 435] on div "Undo" at bounding box center [293, 520] width 19 height 7
click at [286, 435] on div "Undo" at bounding box center [293, 520] width 19 height 7
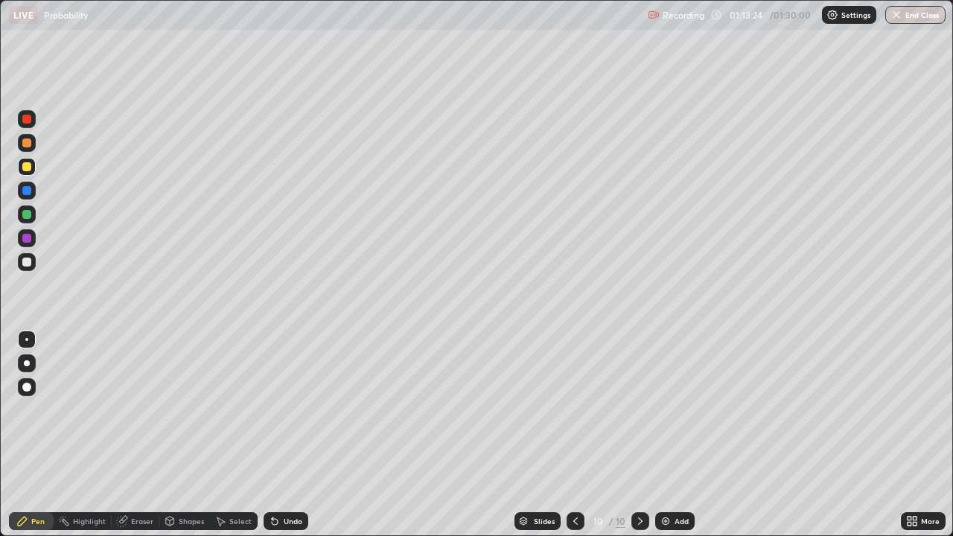
click at [286, 435] on div "Undo" at bounding box center [293, 520] width 19 height 7
click at [284, 435] on div "Undo" at bounding box center [293, 520] width 19 height 7
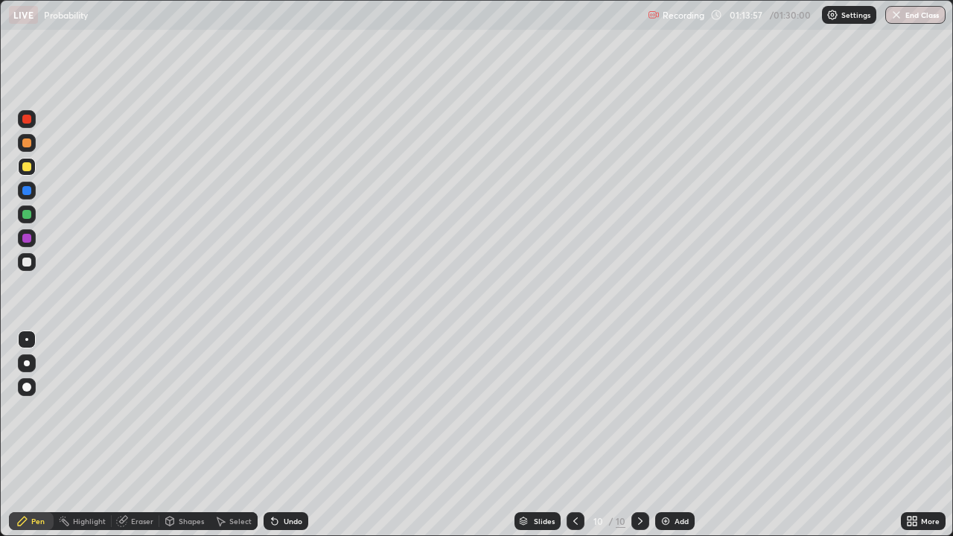
click at [131, 435] on div "Eraser" at bounding box center [142, 520] width 22 height 7
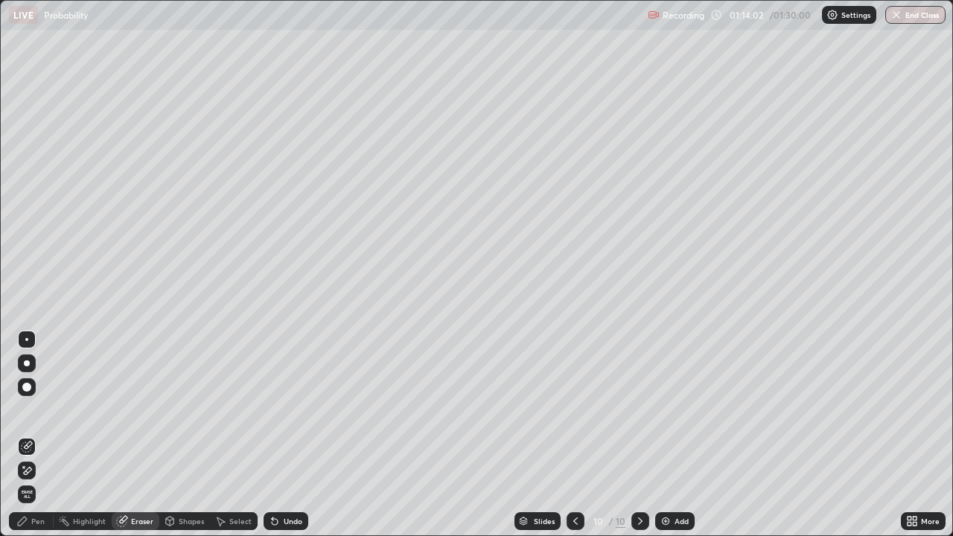
click at [36, 435] on div "Pen" at bounding box center [37, 520] width 13 height 7
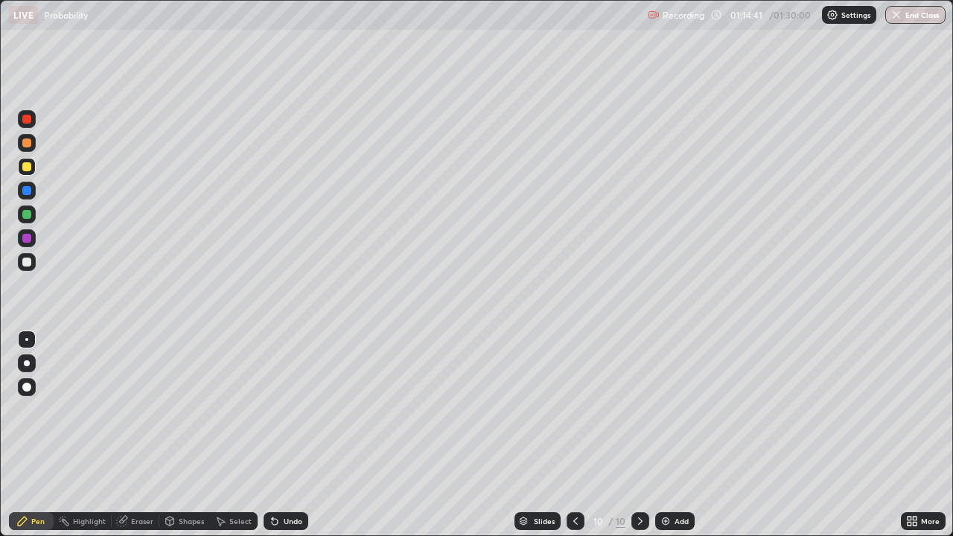
click at [30, 242] on div at bounding box center [27, 238] width 18 height 18
click at [28, 167] on div at bounding box center [26, 166] width 9 height 9
click at [28, 144] on div at bounding box center [26, 142] width 9 height 9
click at [27, 194] on div at bounding box center [26, 190] width 9 height 9
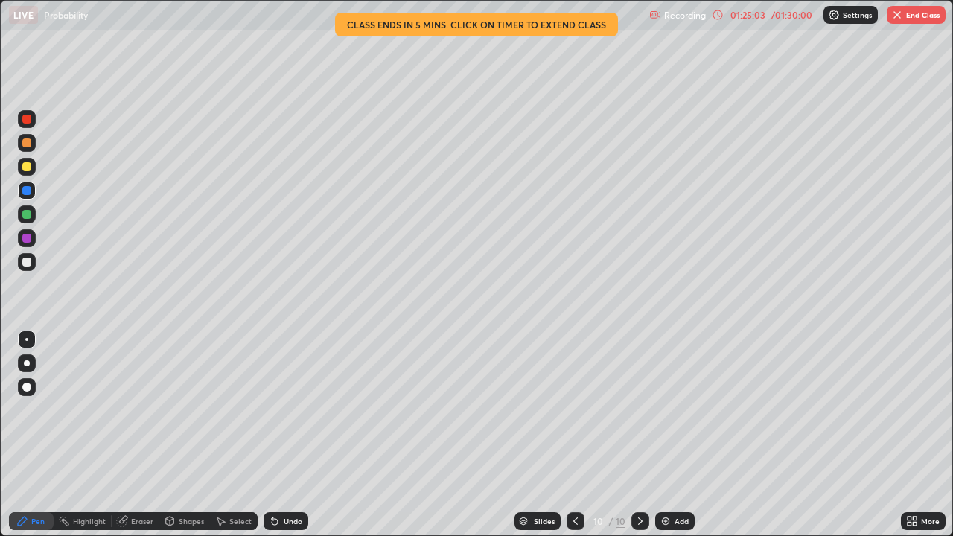
click at [915, 17] on button "End Class" at bounding box center [915, 15] width 59 height 18
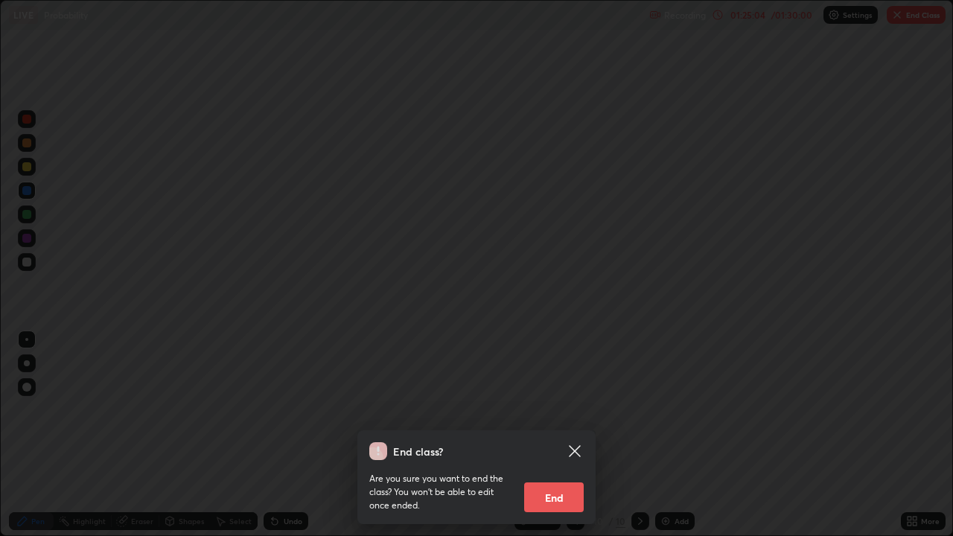
click at [550, 435] on button "End" at bounding box center [554, 497] width 60 height 30
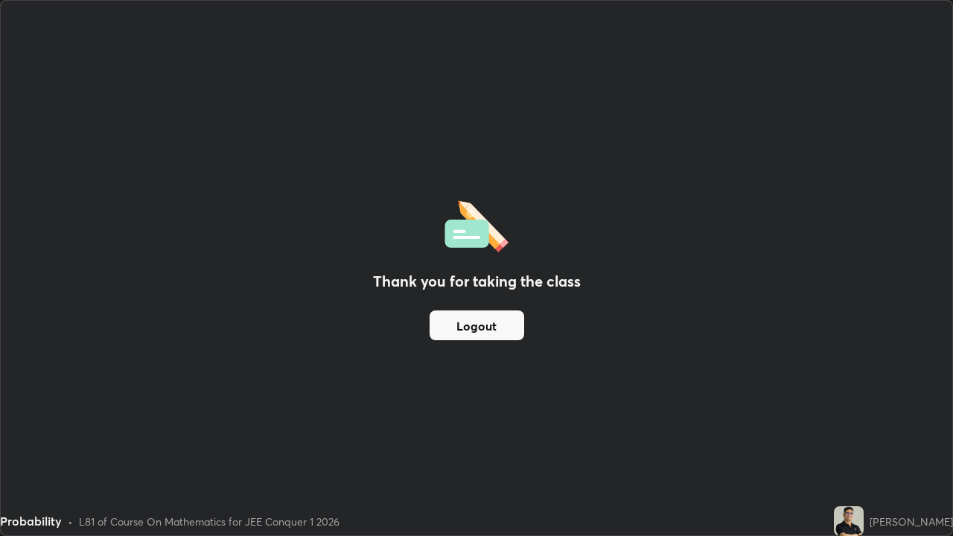
click at [493, 325] on button "Logout" at bounding box center [476, 325] width 95 height 30
click at [490, 319] on button "Logout" at bounding box center [476, 325] width 95 height 30
